Goal: Navigation & Orientation: Find specific page/section

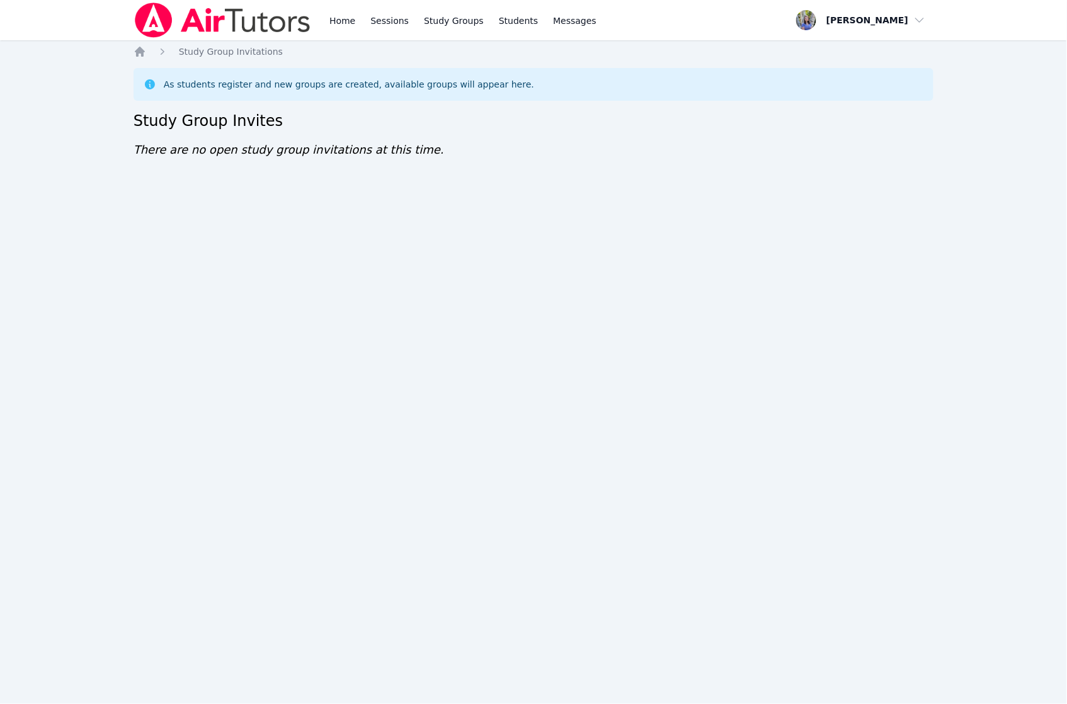
click at [464, 238] on div "Home Sessions Study Groups Students Messages Open user menu [PERSON_NAME] Open …" at bounding box center [533, 352] width 1067 height 704
